Goal: Transaction & Acquisition: Subscribe to service/newsletter

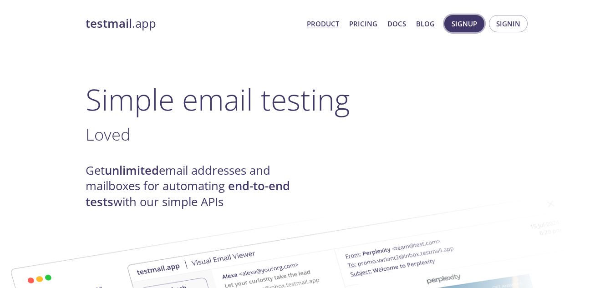
click at [469, 16] on button "Signup" at bounding box center [464, 23] width 40 height 17
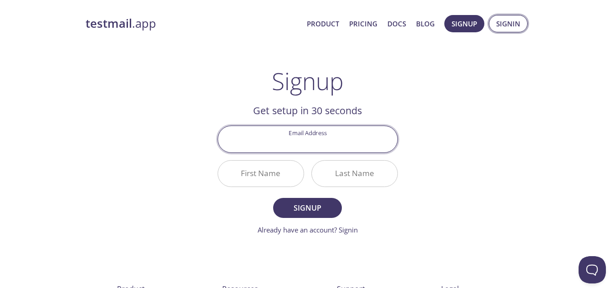
drag, startPoint x: 514, startPoint y: 23, endPoint x: 510, endPoint y: 28, distance: 6.2
click at [513, 25] on span "Signin" at bounding box center [508, 24] width 24 height 12
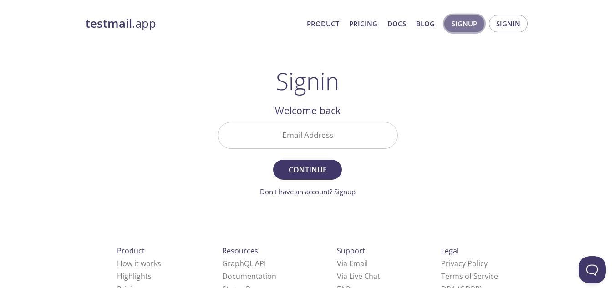
click at [459, 24] on span "Signup" at bounding box center [464, 24] width 25 height 12
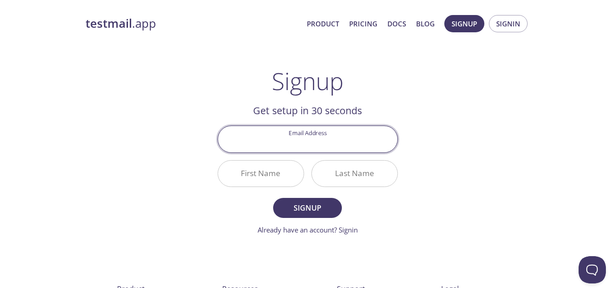
click at [299, 143] on input "Email Address" at bounding box center [307, 139] width 179 height 26
type input "[EMAIL_ADDRESS][DOMAIN_NAME]"
click at [289, 173] on input "First Name" at bounding box center [261, 174] width 86 height 26
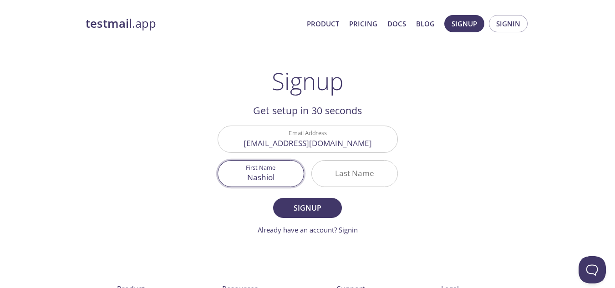
type input "Nashiol"
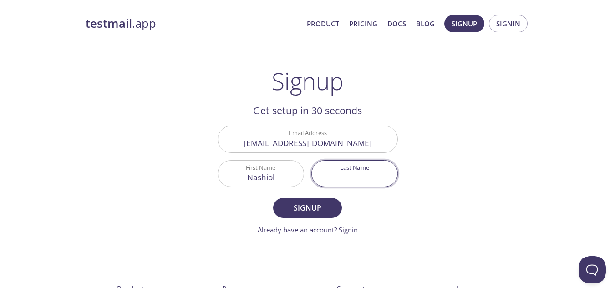
click at [318, 172] on input "Last Name" at bounding box center [355, 174] width 86 height 26
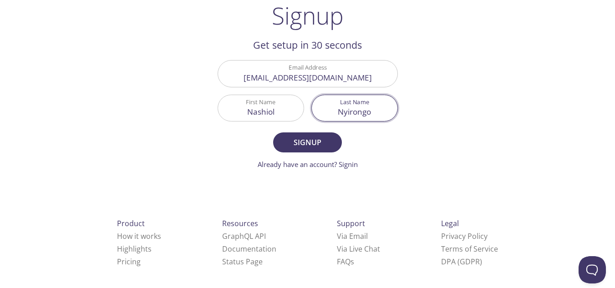
scroll to position [71, 0]
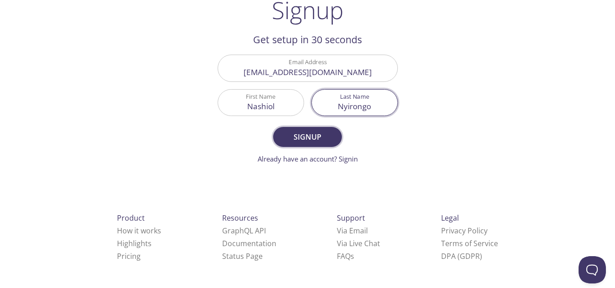
type input "Nyirongo"
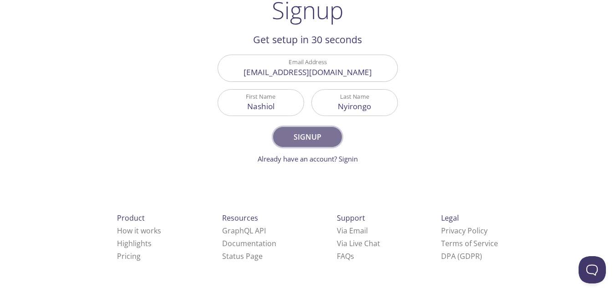
click at [314, 145] on button "Signup" at bounding box center [307, 137] width 68 height 20
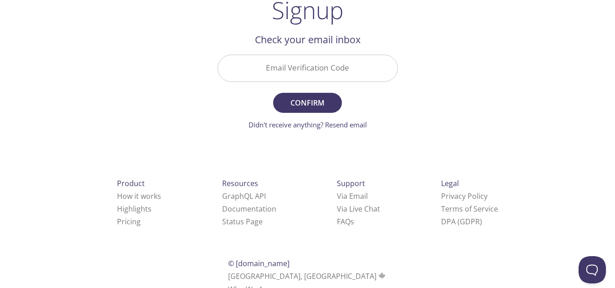
scroll to position [36, 0]
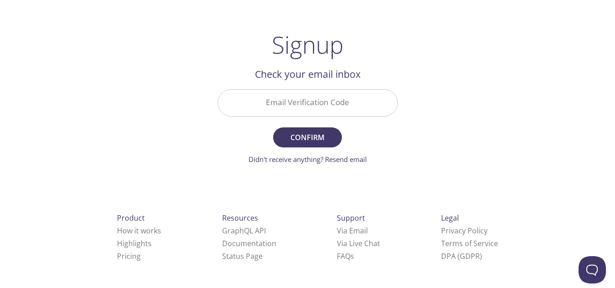
click at [293, 96] on input "Email Verification Code" at bounding box center [307, 103] width 179 height 26
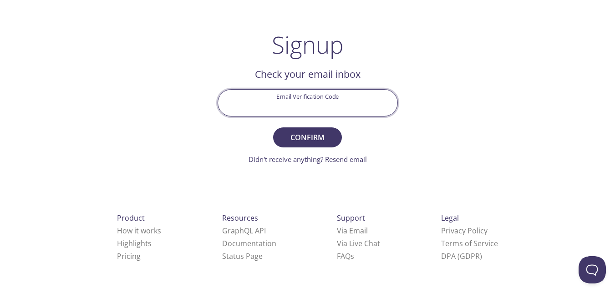
paste input "LHW5YC2"
type input "LHW5YC2"
click at [297, 136] on span "Confirm" at bounding box center [307, 137] width 48 height 13
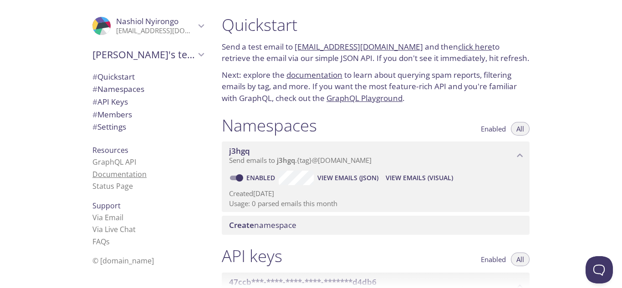
click at [106, 170] on link "Documentation" at bounding box center [119, 174] width 54 height 10
